Goal: Information Seeking & Learning: Get advice/opinions

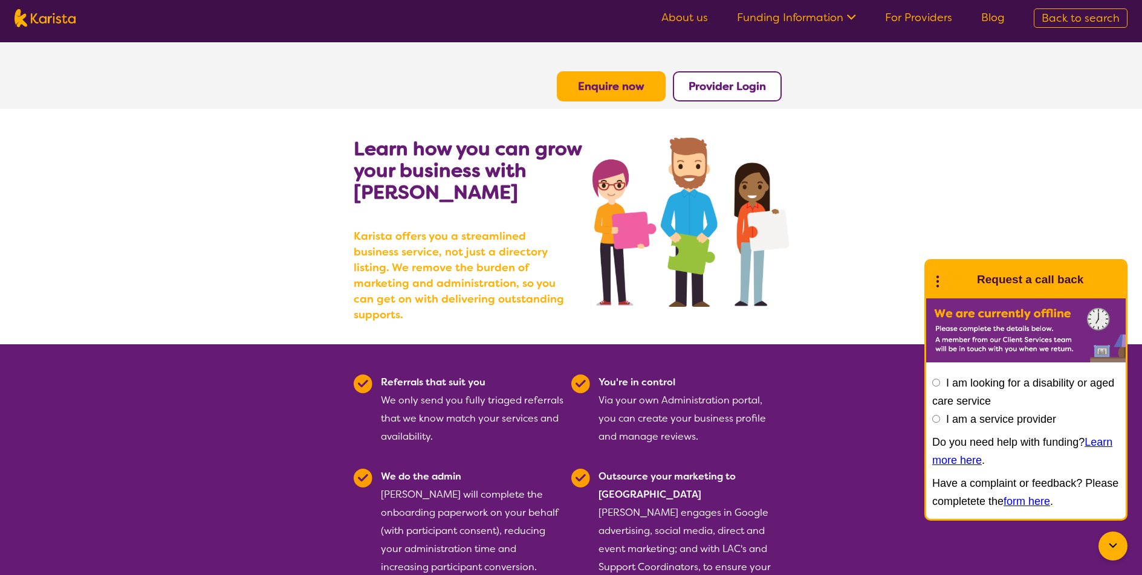
click at [849, 16] on icon at bounding box center [849, 16] width 13 height 13
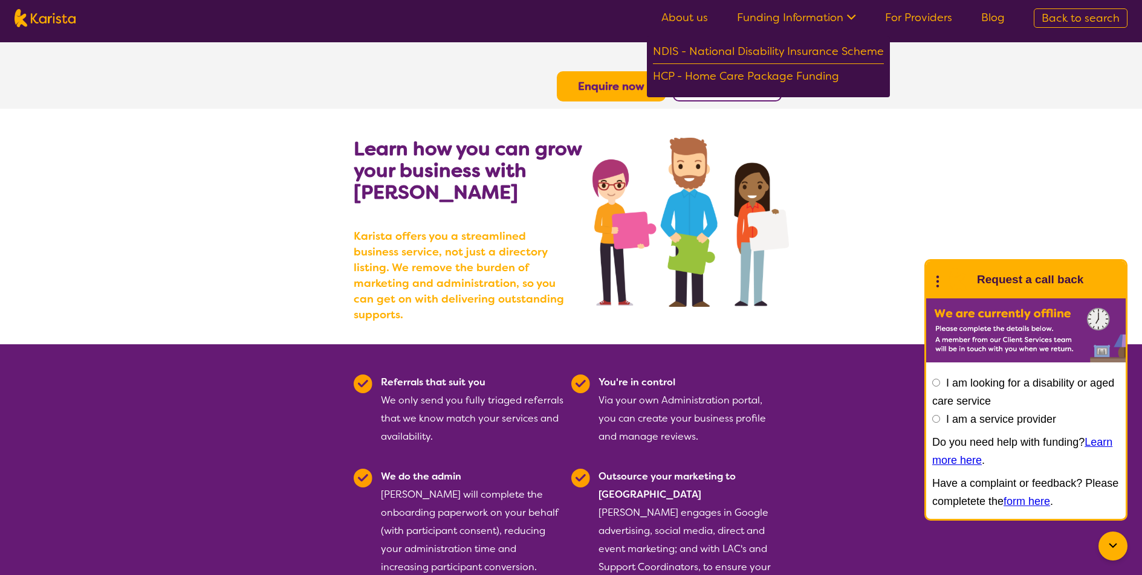
click at [849, 16] on icon at bounding box center [849, 16] width 13 height 13
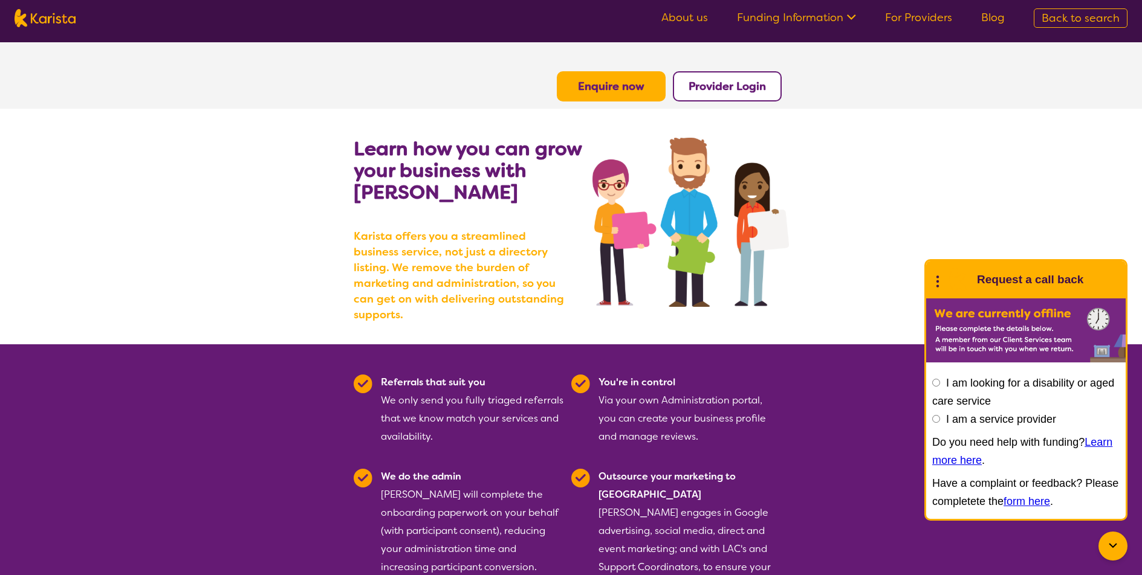
click at [702, 22] on link "About us" at bounding box center [684, 17] width 47 height 15
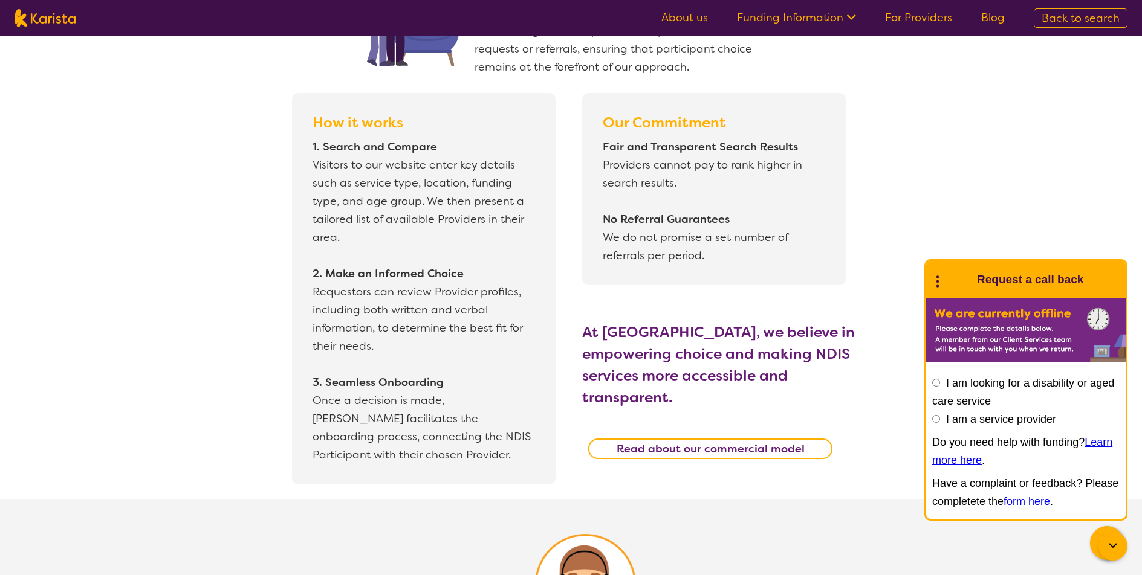
scroll to position [1022, 0]
click at [930, 18] on link "For Providers" at bounding box center [918, 17] width 67 height 15
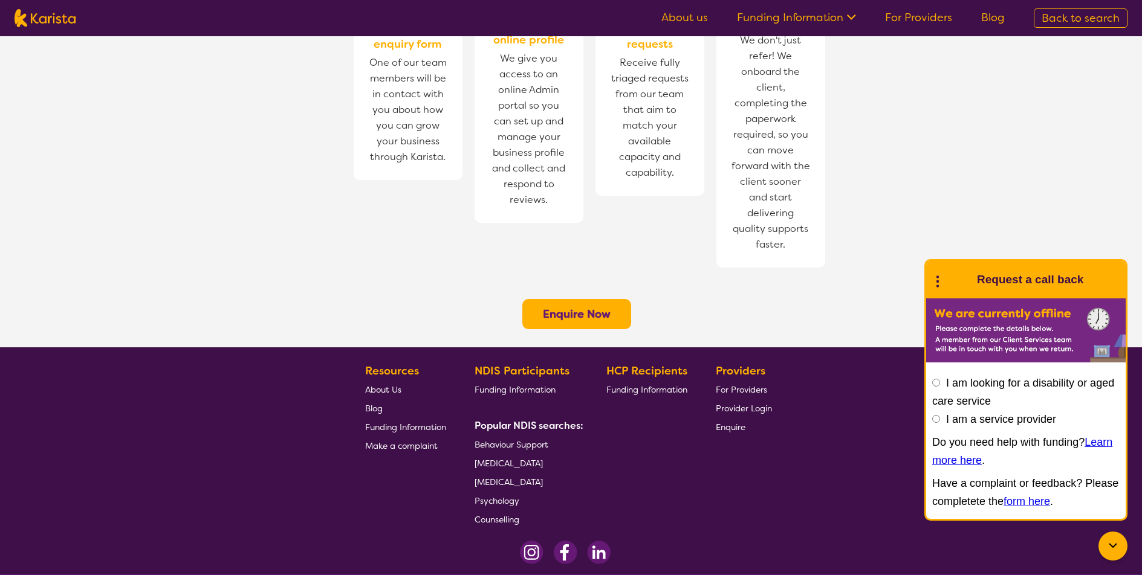
scroll to position [882, 0]
click at [846, 21] on icon at bounding box center [849, 16] width 13 height 13
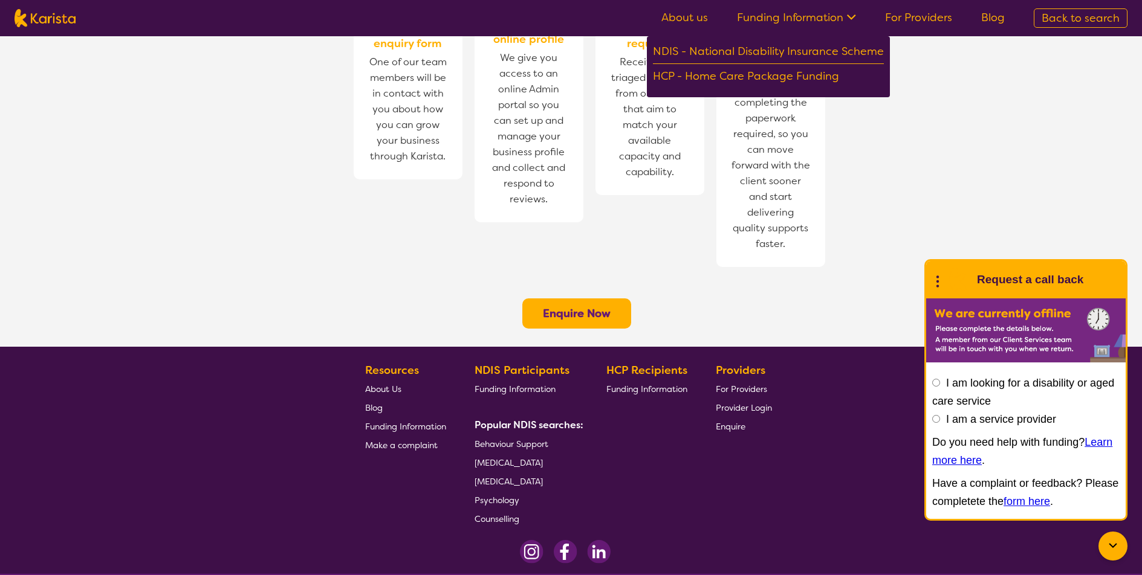
click at [685, 19] on link "About us" at bounding box center [684, 17] width 47 height 15
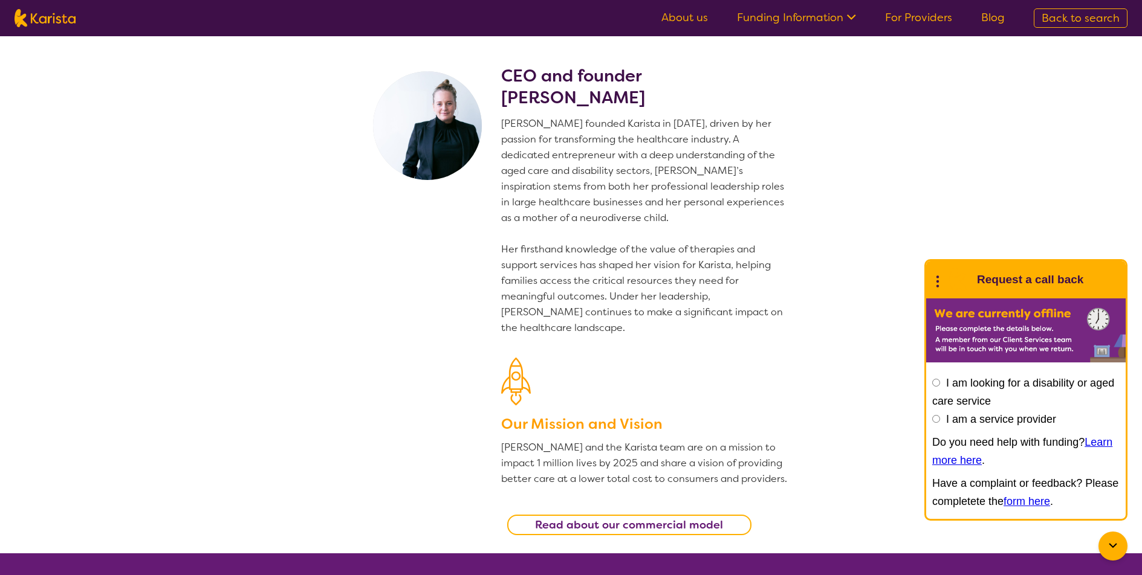
click at [924, 15] on link "For Providers" at bounding box center [918, 17] width 67 height 15
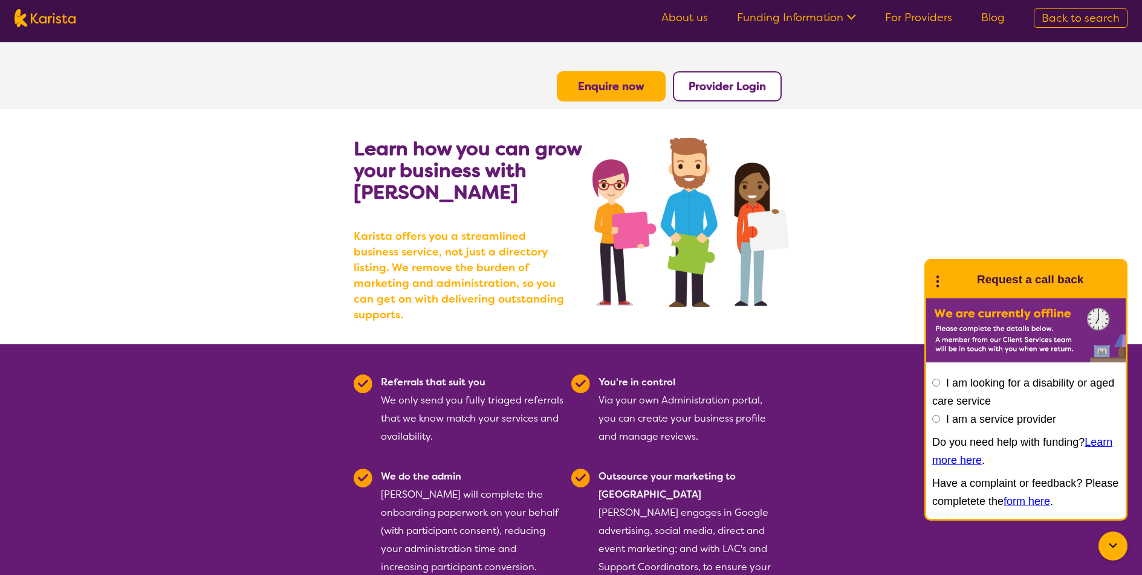
click at [961, 22] on ul "About us Funding Information NDIS - National Disability Insurance Scheme HCP - …" at bounding box center [833, 17] width 372 height 19
click at [933, 25] on ul "About us Funding Information NDIS - National Disability Insurance Scheme HCP - …" at bounding box center [833, 17] width 372 height 19
click at [933, 23] on link "For Providers" at bounding box center [918, 17] width 67 height 15
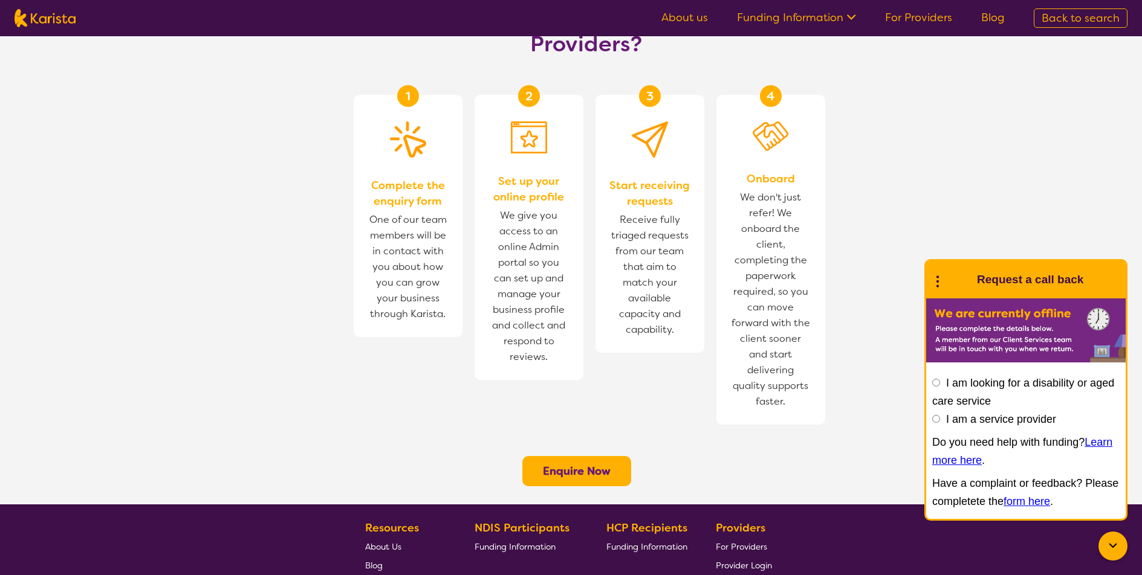
scroll to position [882, 0]
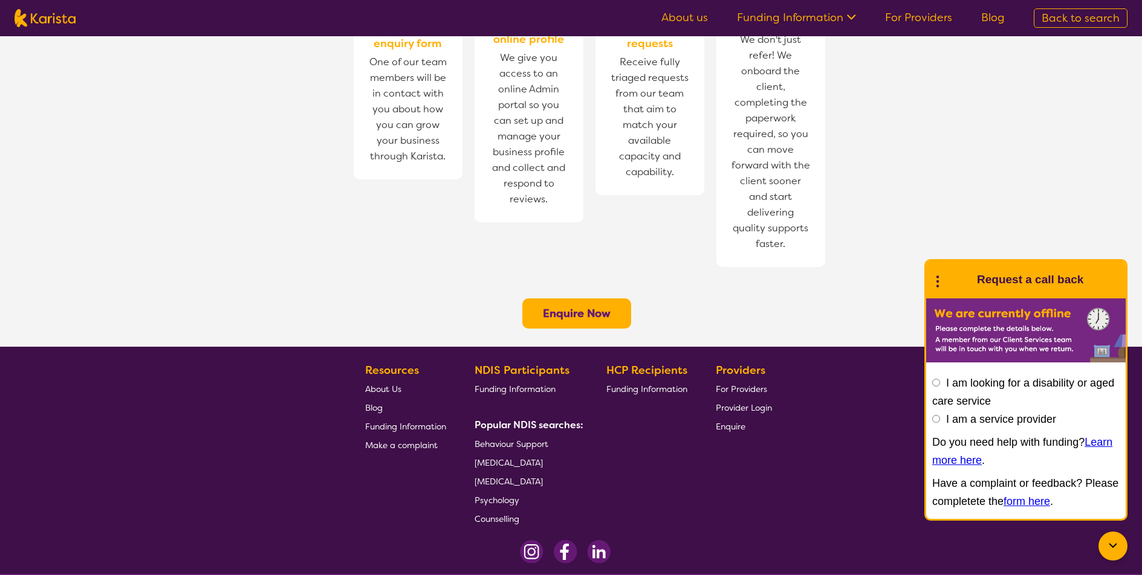
click at [383, 384] on span "About Us" at bounding box center [383, 389] width 36 height 11
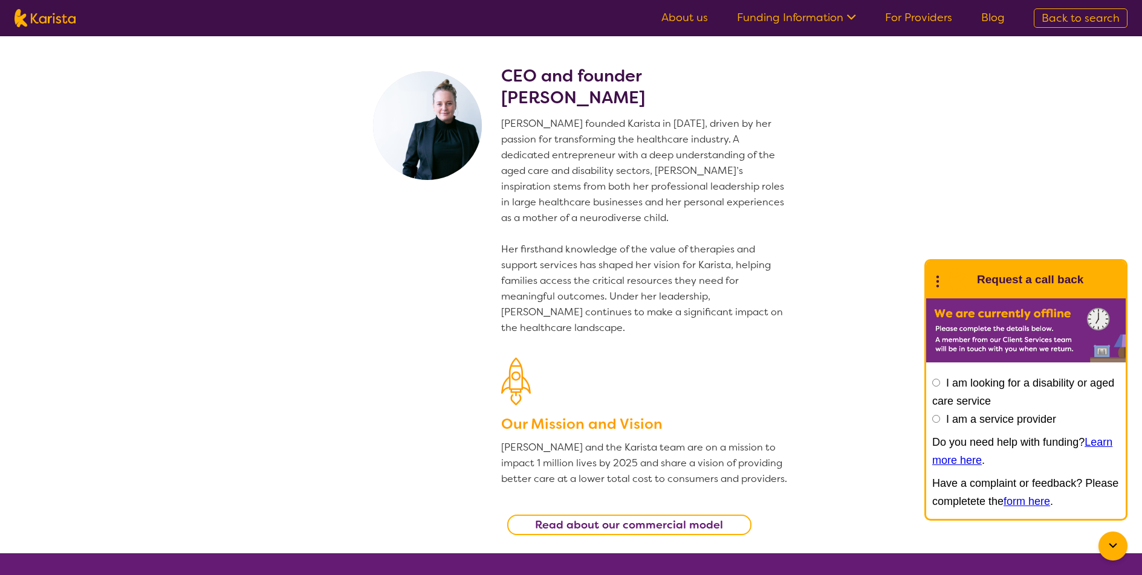
click at [826, 20] on link "Funding Information" at bounding box center [796, 17] width 119 height 15
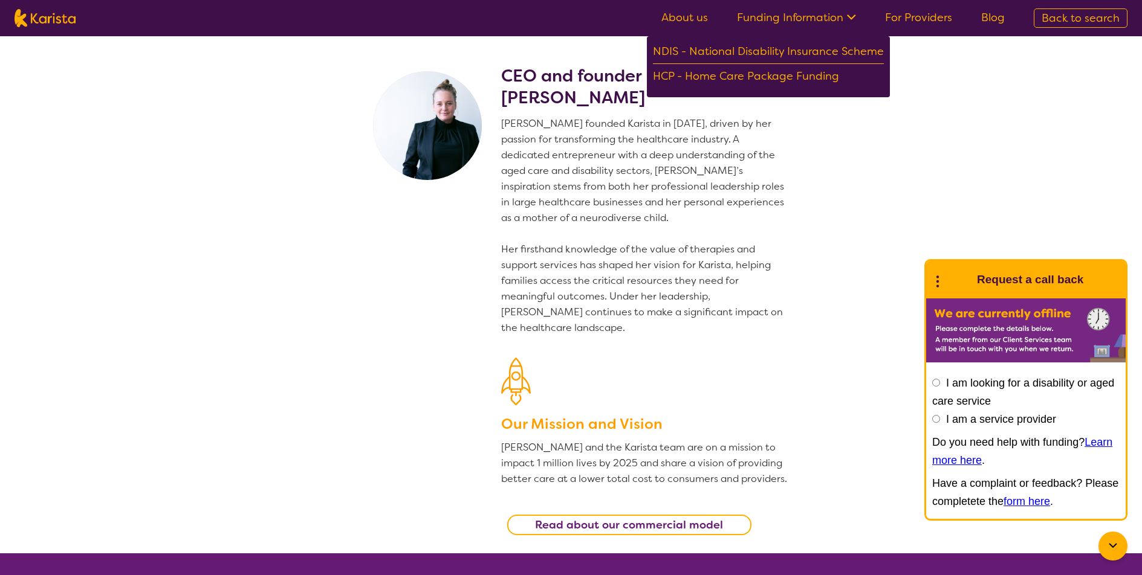
click at [702, 22] on link "About us" at bounding box center [684, 17] width 47 height 15
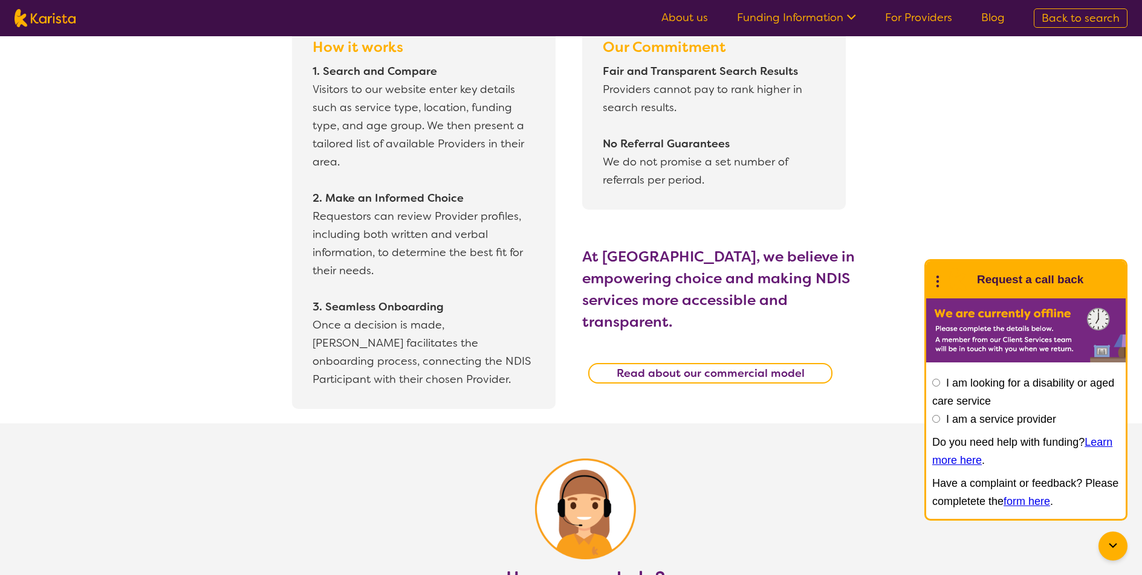
scroll to position [924, 0]
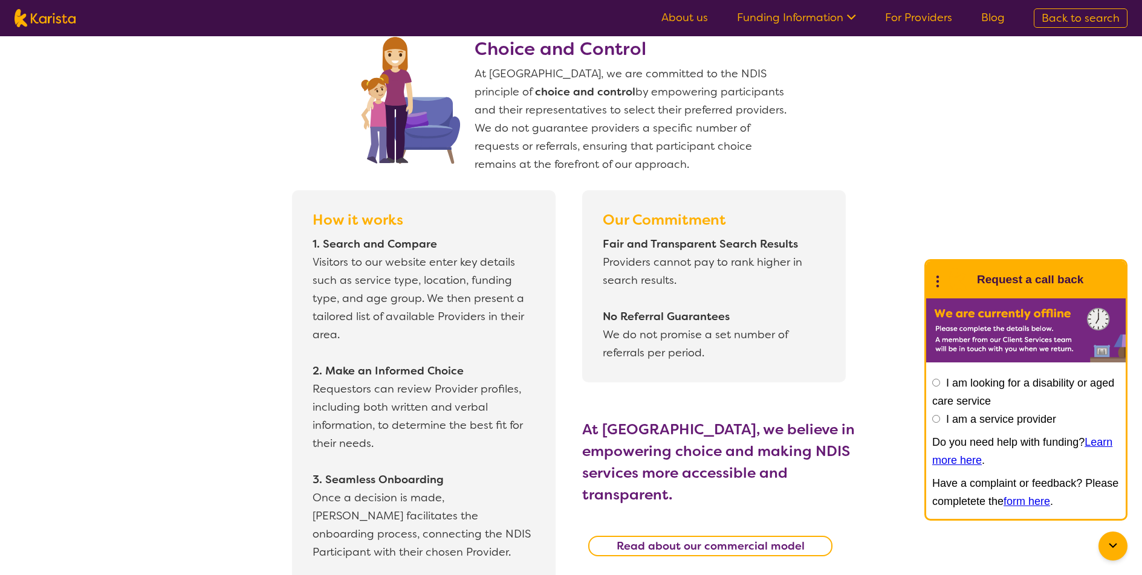
click at [18, 24] on img at bounding box center [45, 18] width 61 height 18
select select "[MEDICAL_DATA]"
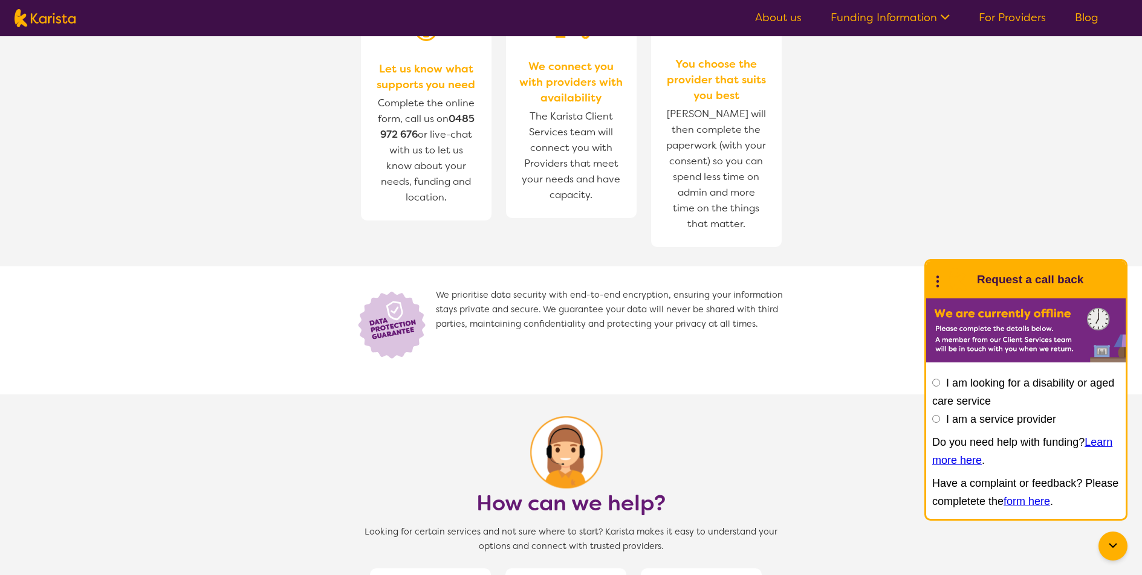
select select "CH"
select select "NDIS"
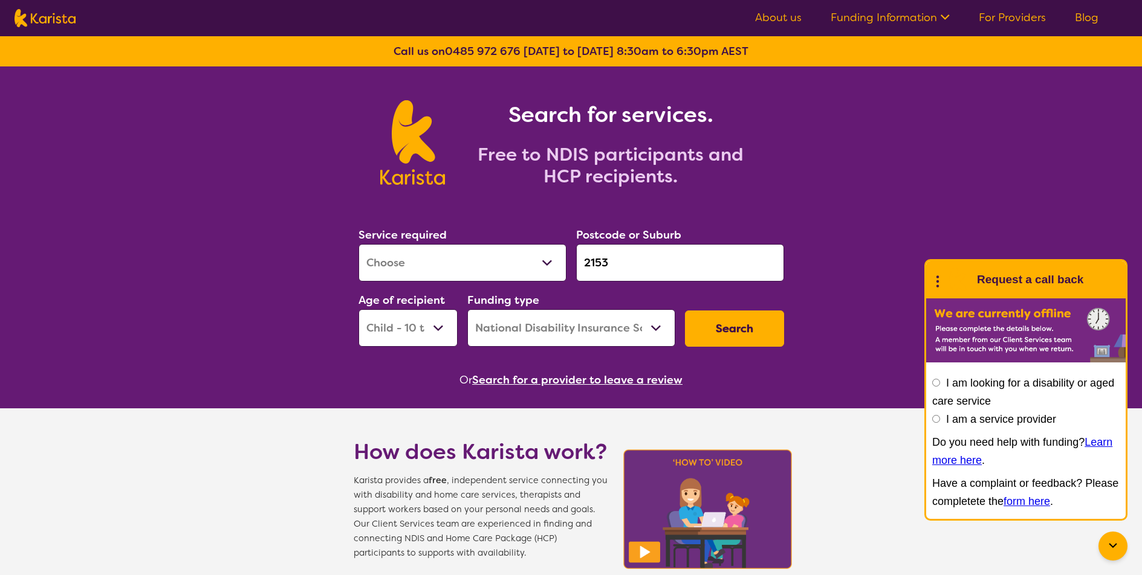
click at [768, 21] on link "About us" at bounding box center [778, 17] width 47 height 15
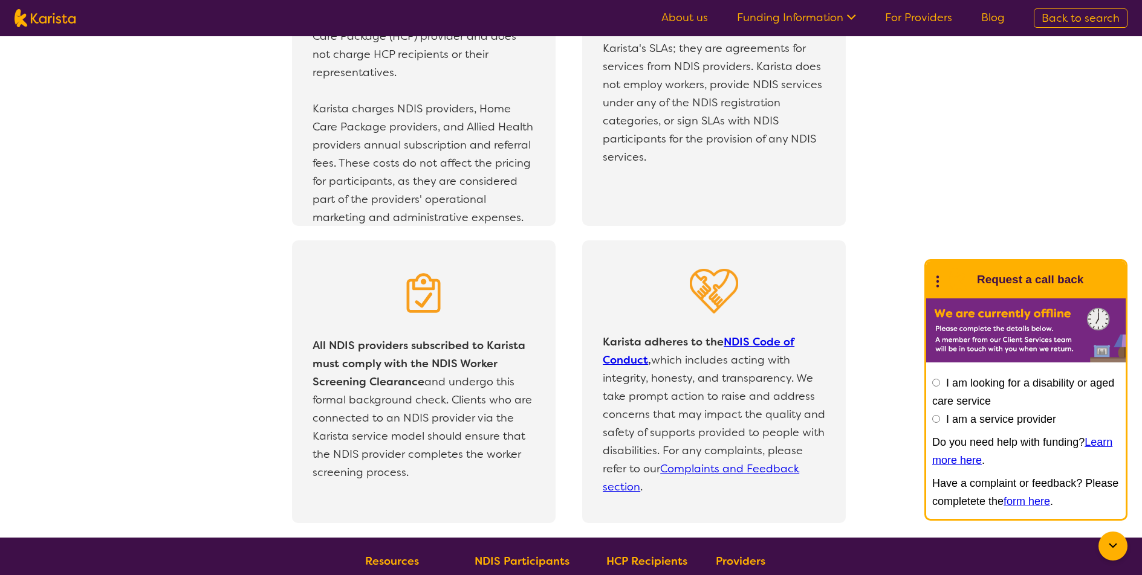
scroll to position [2556, 0]
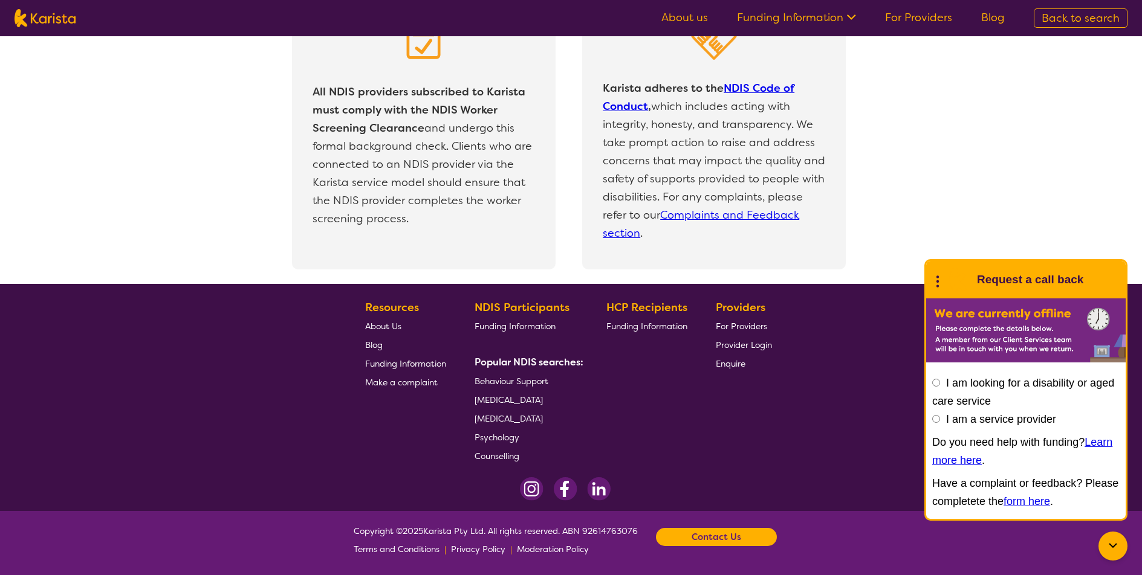
click at [847, 13] on icon at bounding box center [849, 16] width 13 height 13
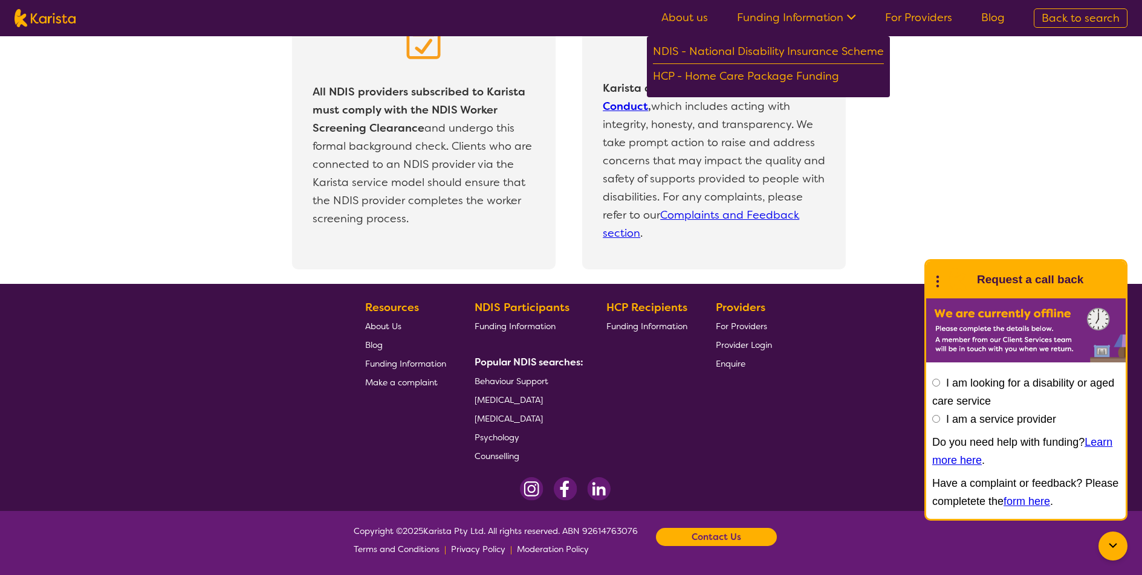
click at [918, 14] on link "For Providers" at bounding box center [918, 17] width 67 height 15
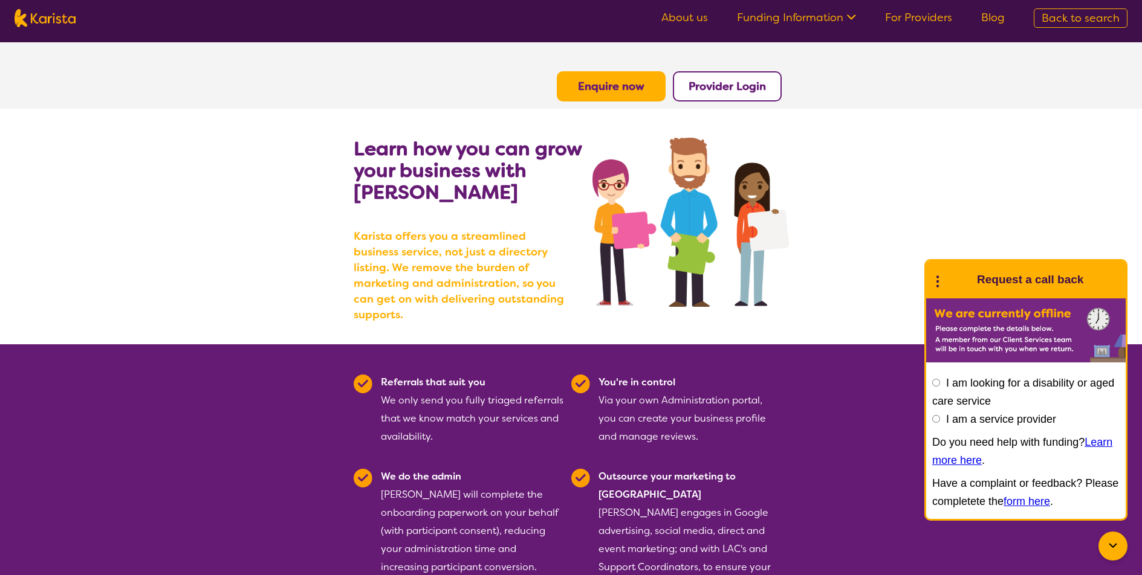
click at [690, 21] on link "About us" at bounding box center [684, 17] width 47 height 15
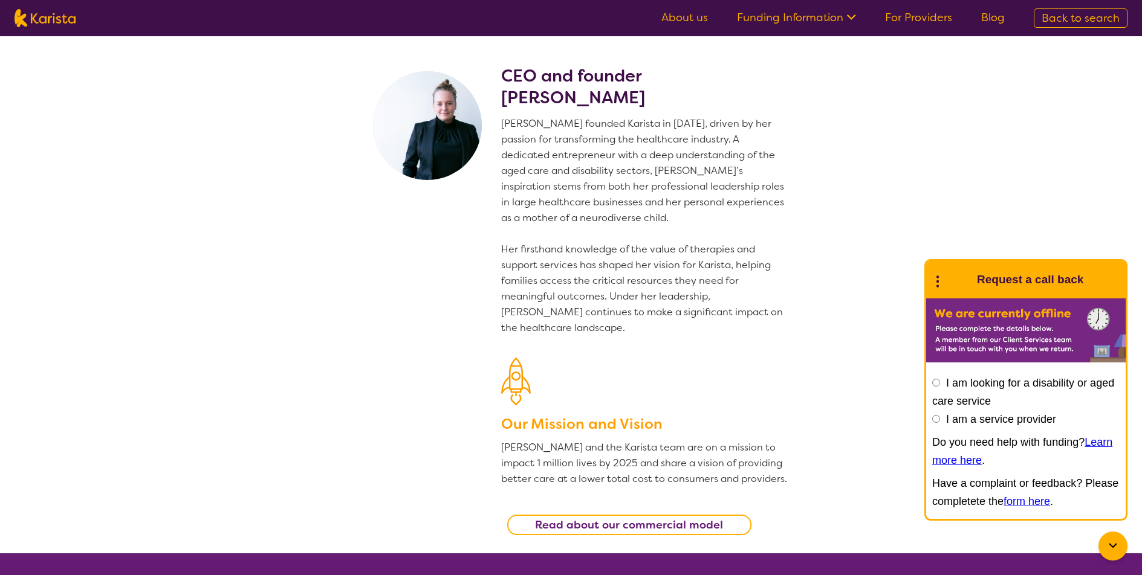
click at [848, 18] on icon at bounding box center [849, 16] width 13 height 13
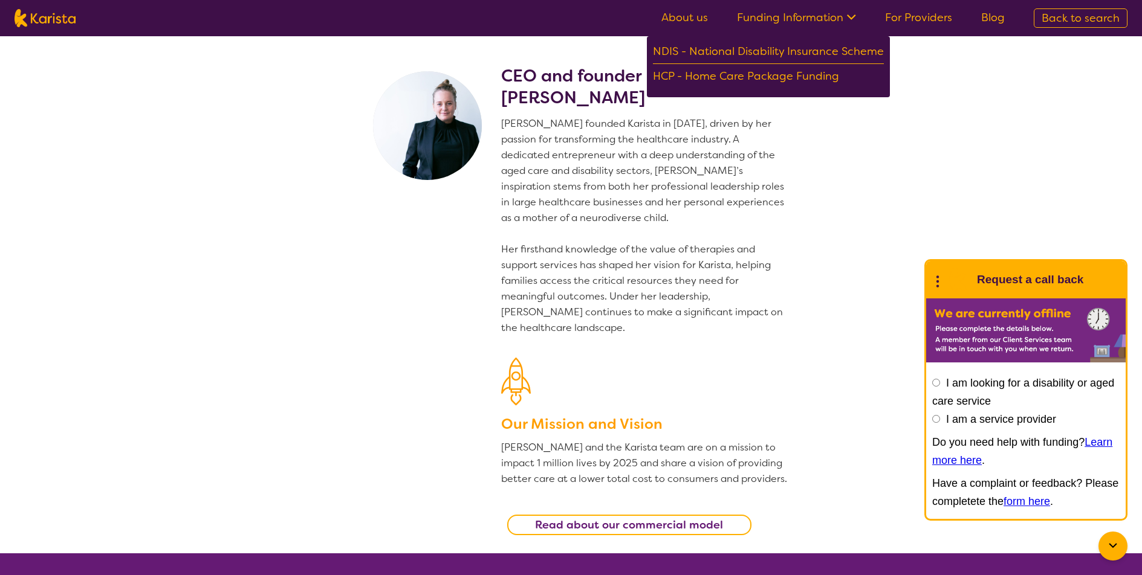
click at [934, 17] on link "For Providers" at bounding box center [918, 17] width 67 height 15
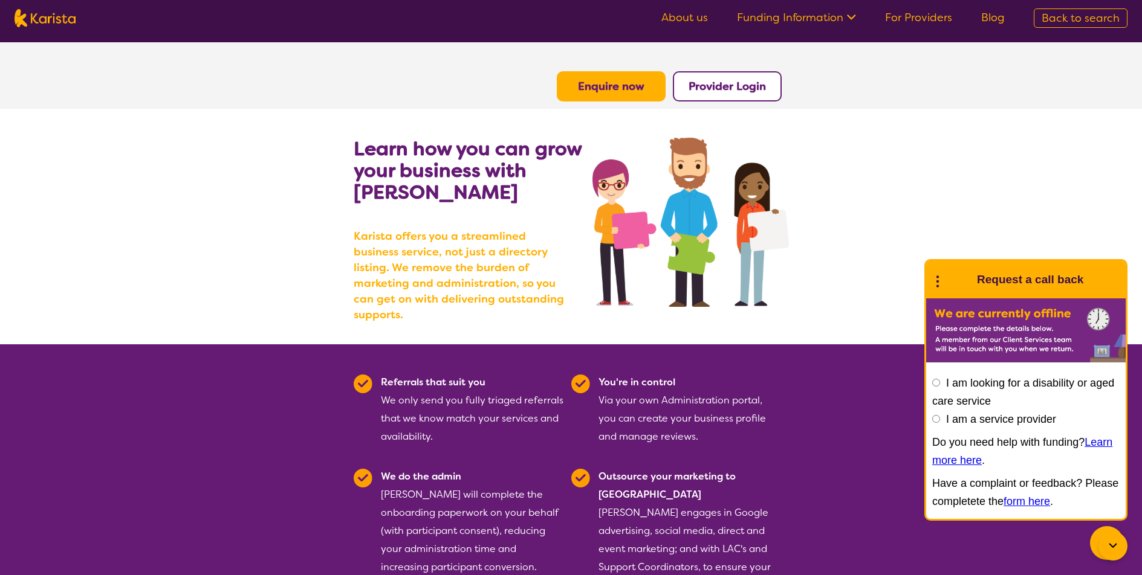
click at [1082, 26] on link "Back to search" at bounding box center [1081, 17] width 94 height 19
select select "NDIS"
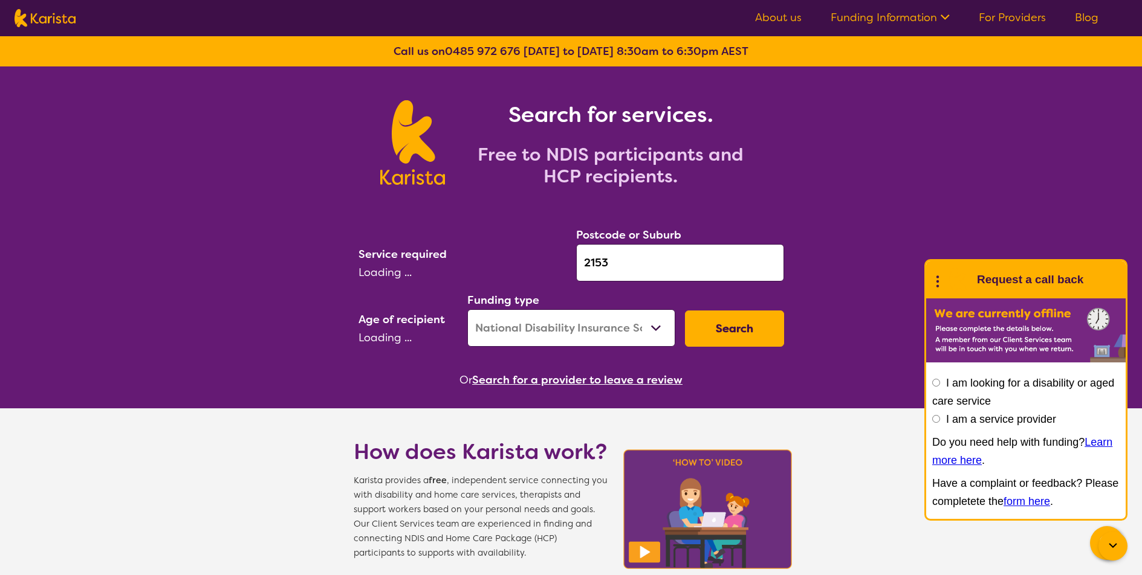
select select "[MEDICAL_DATA]"
select select "CH"
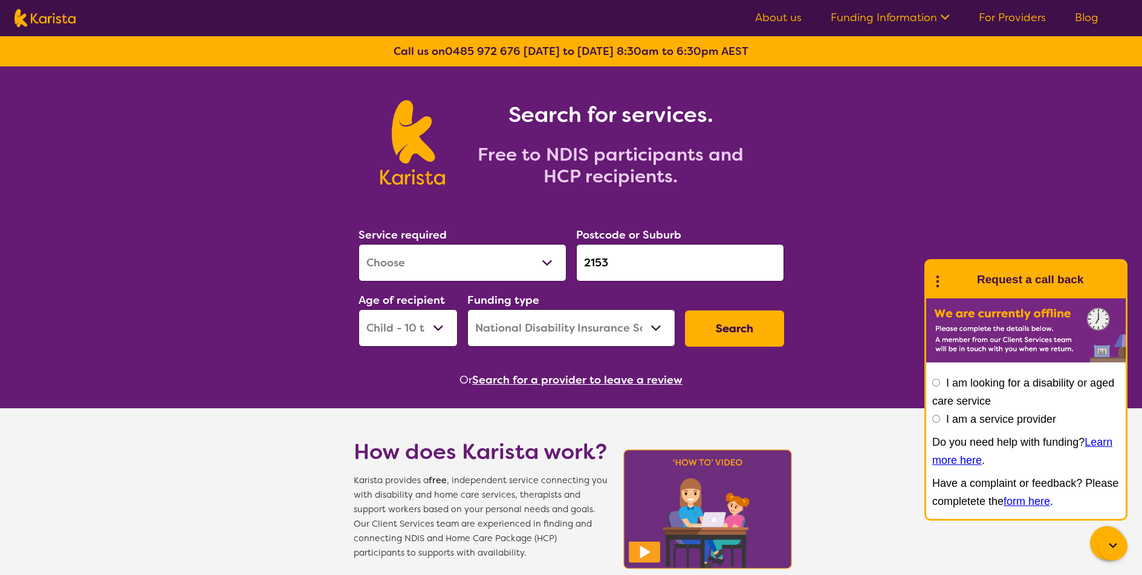
click at [506, 266] on select "Allied Health Assistant Assessment ([MEDICAL_DATA] or [MEDICAL_DATA]) Behaviour…" at bounding box center [462, 262] width 208 height 37
click at [759, 320] on button "Search" at bounding box center [734, 329] width 99 height 36
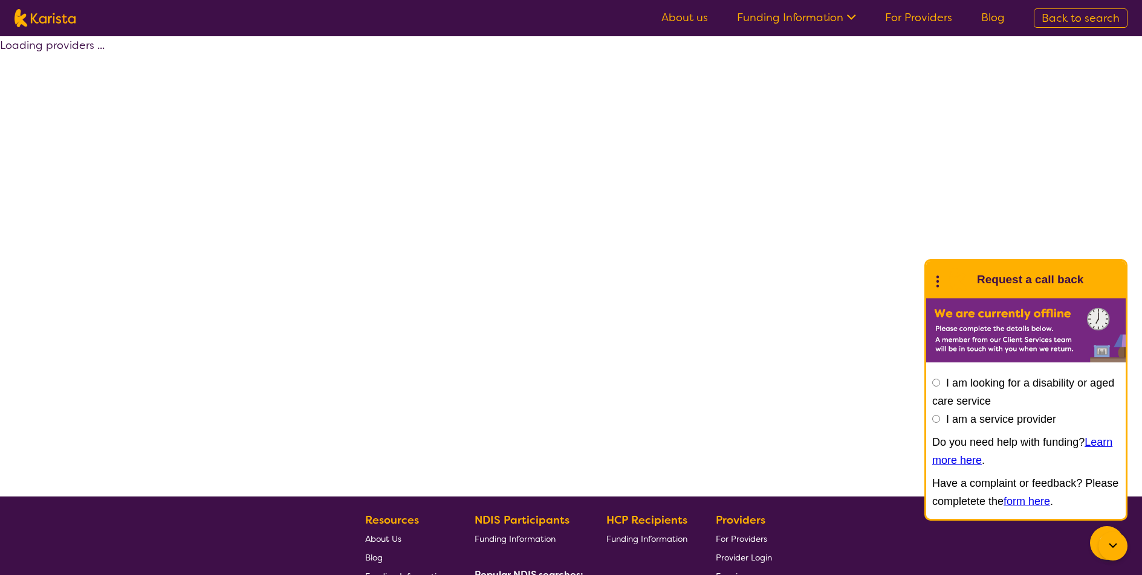
select select "by_score"
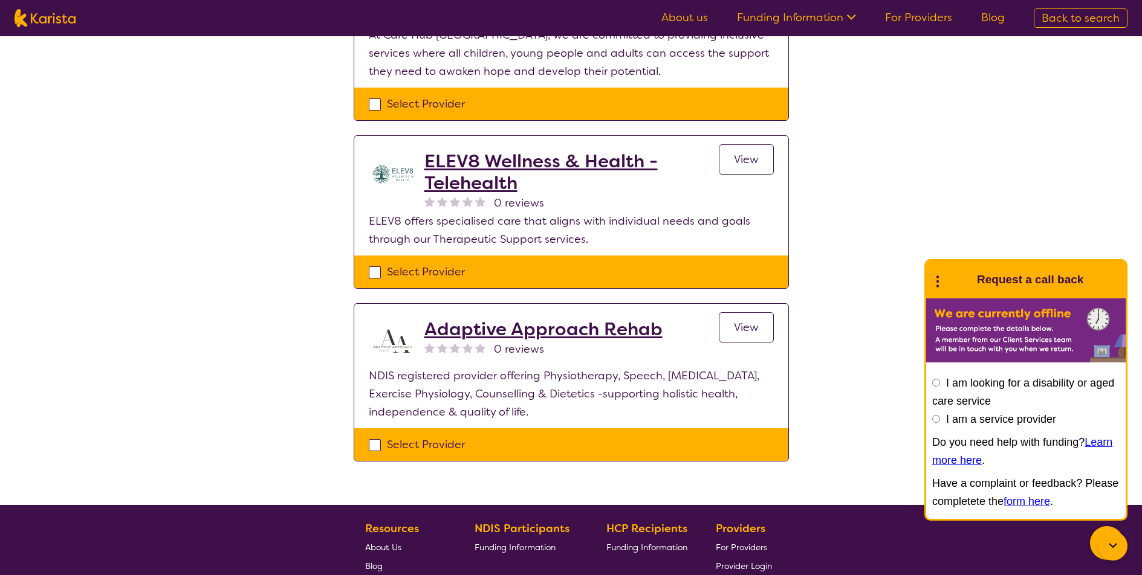
scroll to position [502, 0]
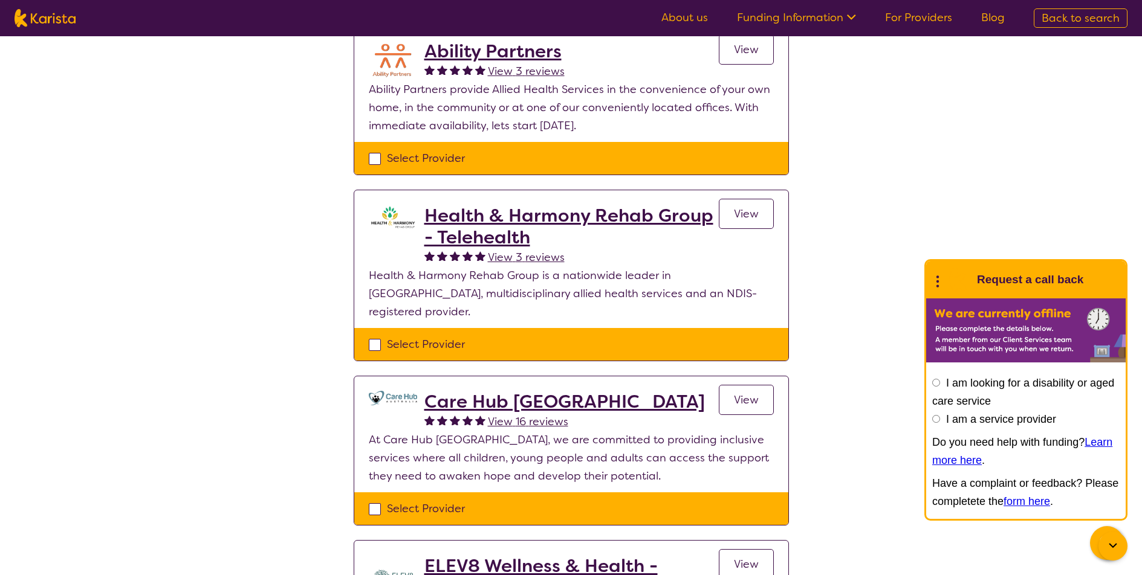
click at [522, 256] on span "View 3 reviews" at bounding box center [526, 257] width 77 height 15
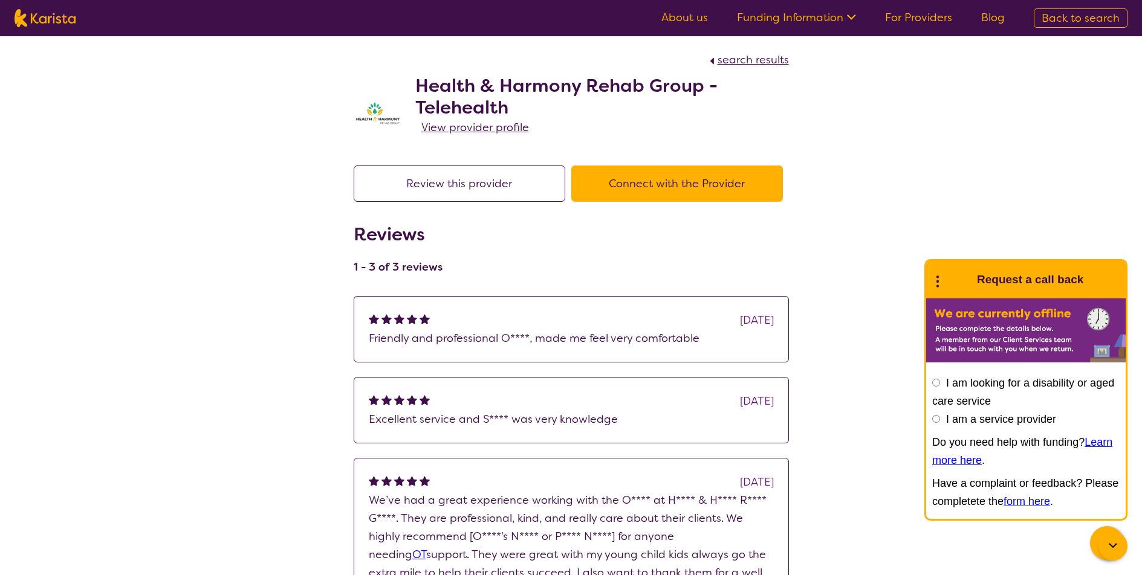
select select "by_score"
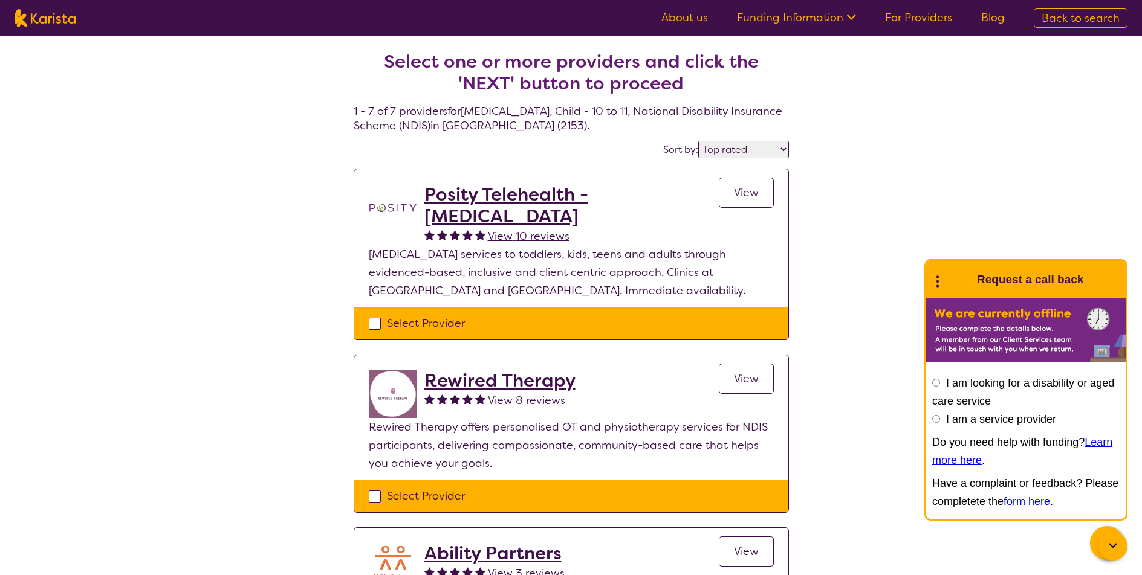
click at [675, 25] on ul "About us Funding Information NDIS - National Disability Insurance Scheme HCP - …" at bounding box center [833, 17] width 372 height 19
click at [684, 20] on link "About us" at bounding box center [684, 17] width 47 height 15
